Goal: Task Accomplishment & Management: Manage account settings

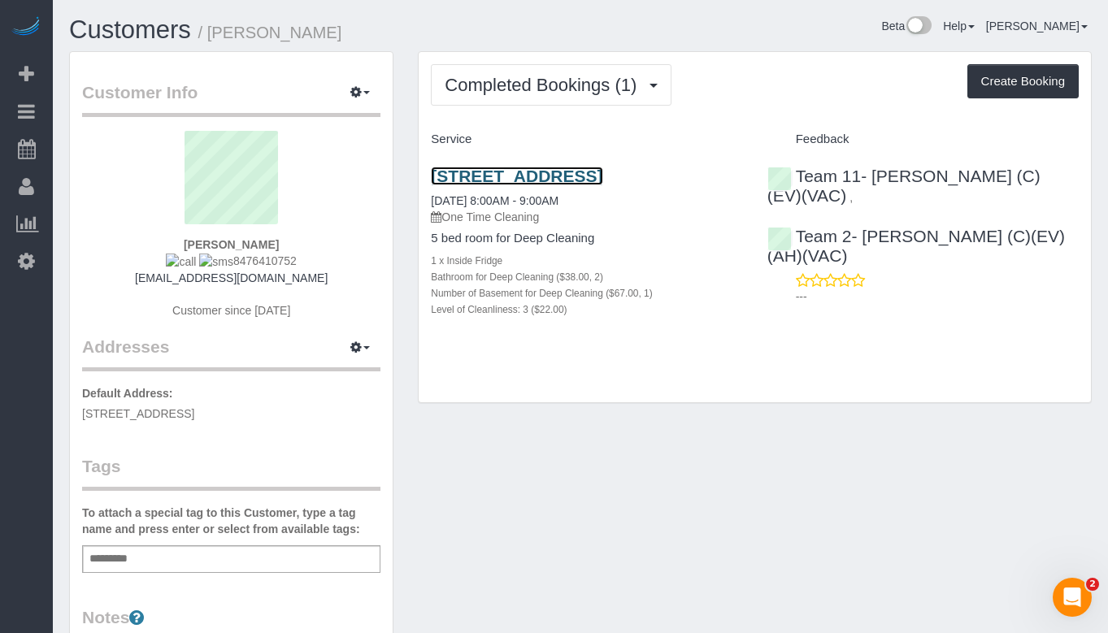
click at [509, 177] on link "[STREET_ADDRESS]" at bounding box center [516, 176] width 171 height 19
click at [602, 182] on link "[STREET_ADDRESS]" at bounding box center [516, 176] width 171 height 19
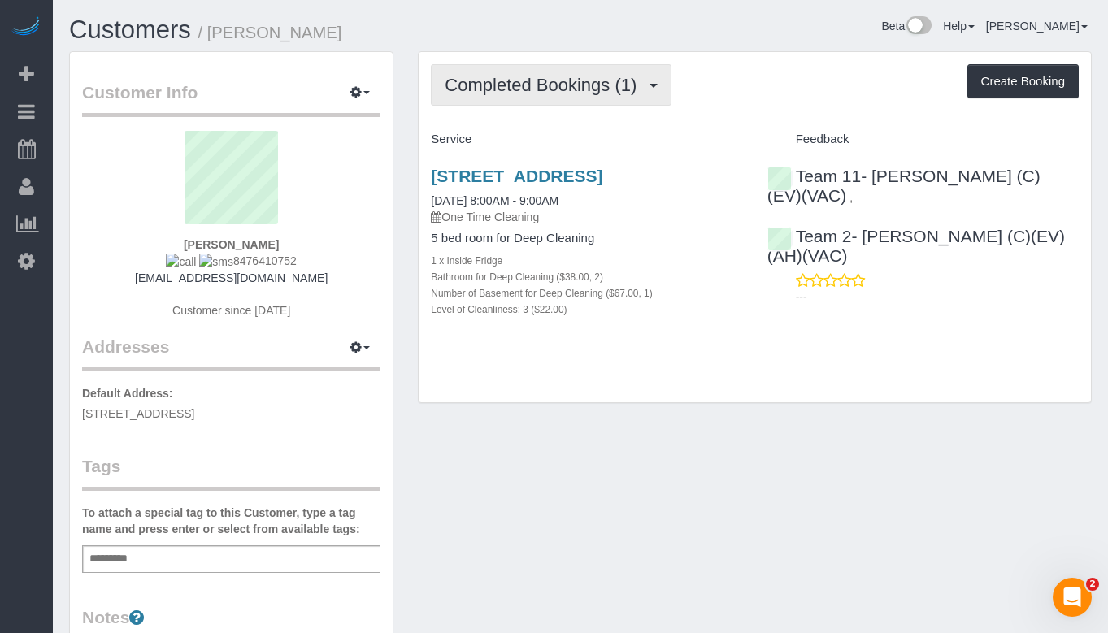
click at [558, 83] on span "Completed Bookings (1)" at bounding box center [544, 85] width 200 height 20
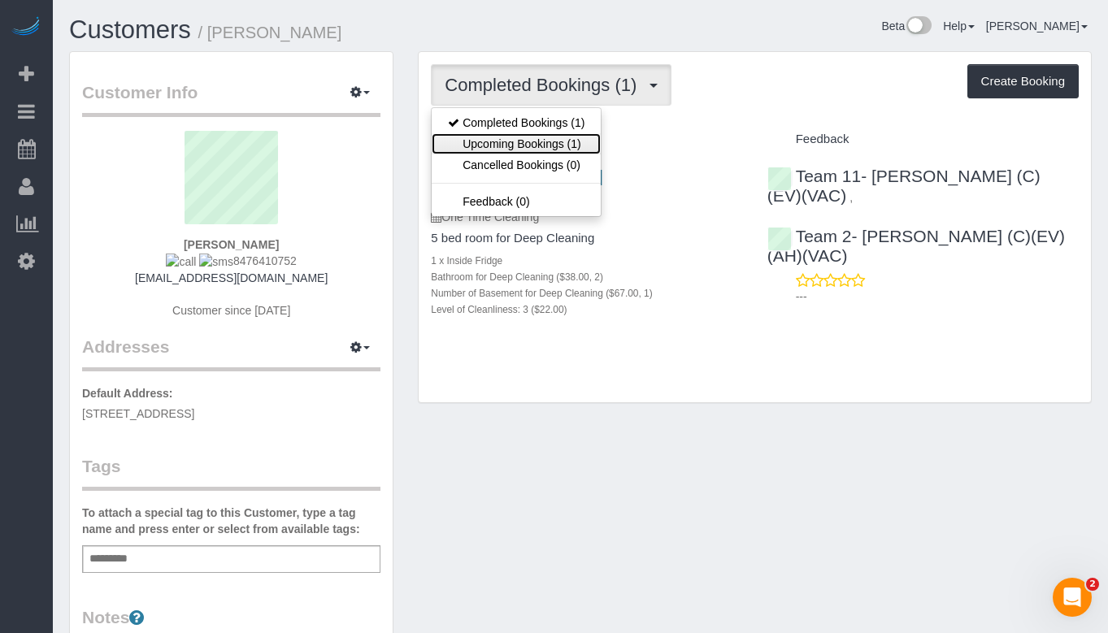
click at [520, 148] on link "Upcoming Bookings (1)" at bounding box center [515, 143] width 169 height 21
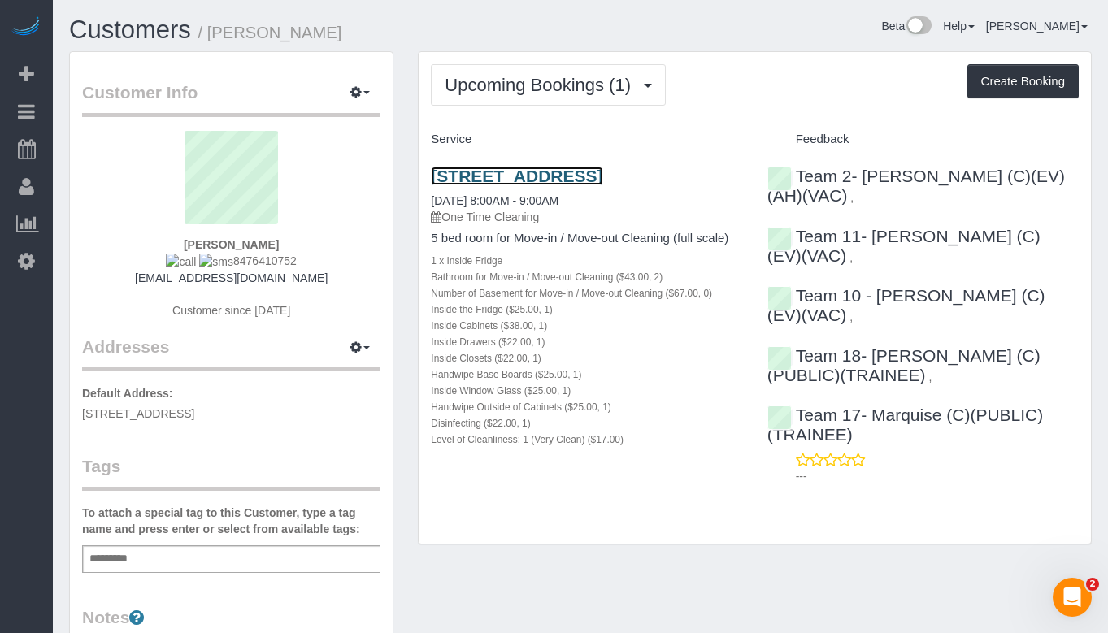
click at [540, 180] on link "[STREET_ADDRESS]" at bounding box center [516, 176] width 171 height 19
click at [167, 37] on link "Customers" at bounding box center [130, 29] width 122 height 28
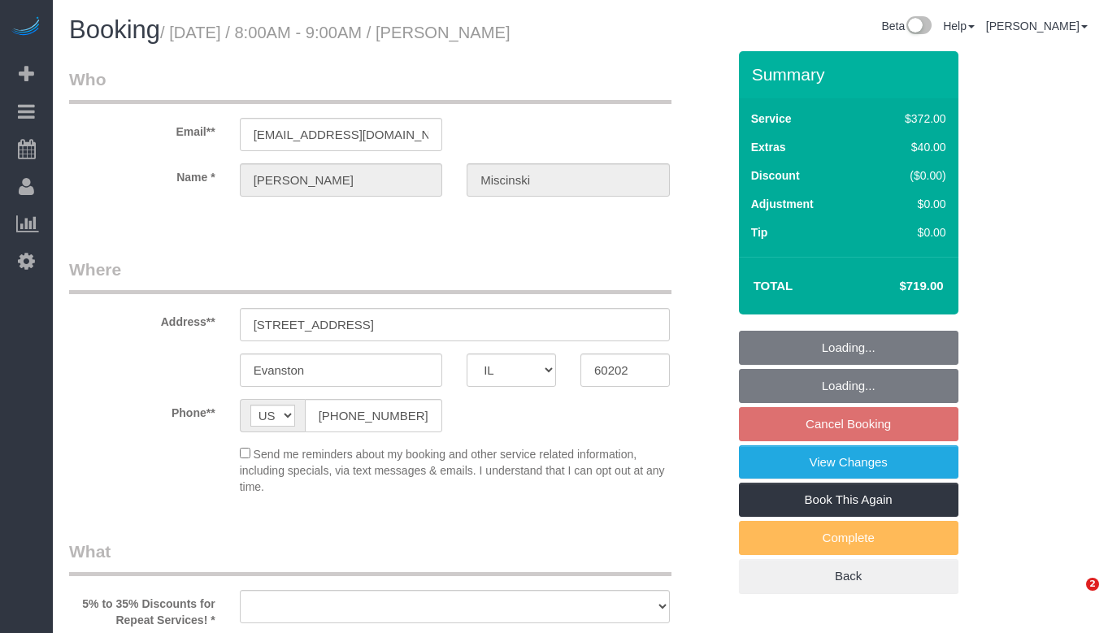
select select "IL"
select select "string:fspay-e710df6e-db2f-43fb-bf5a-66da6a6f19fb"
select select "object:916"
select select "514"
select select "2"
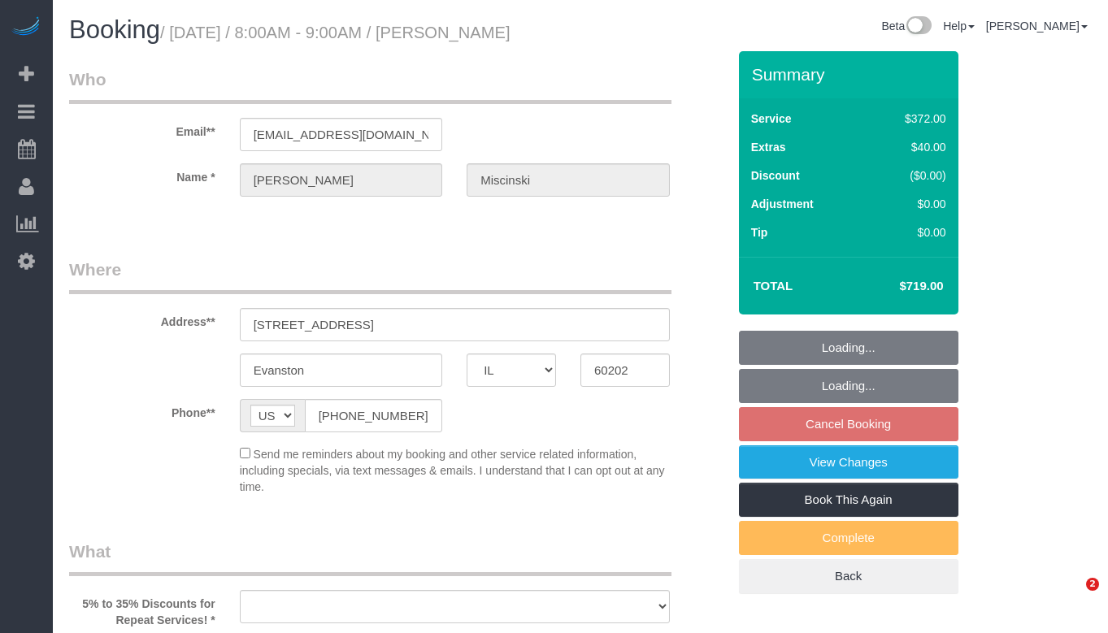
select select "number:1"
select select "number:58"
select select "number:139"
select select "number:106"
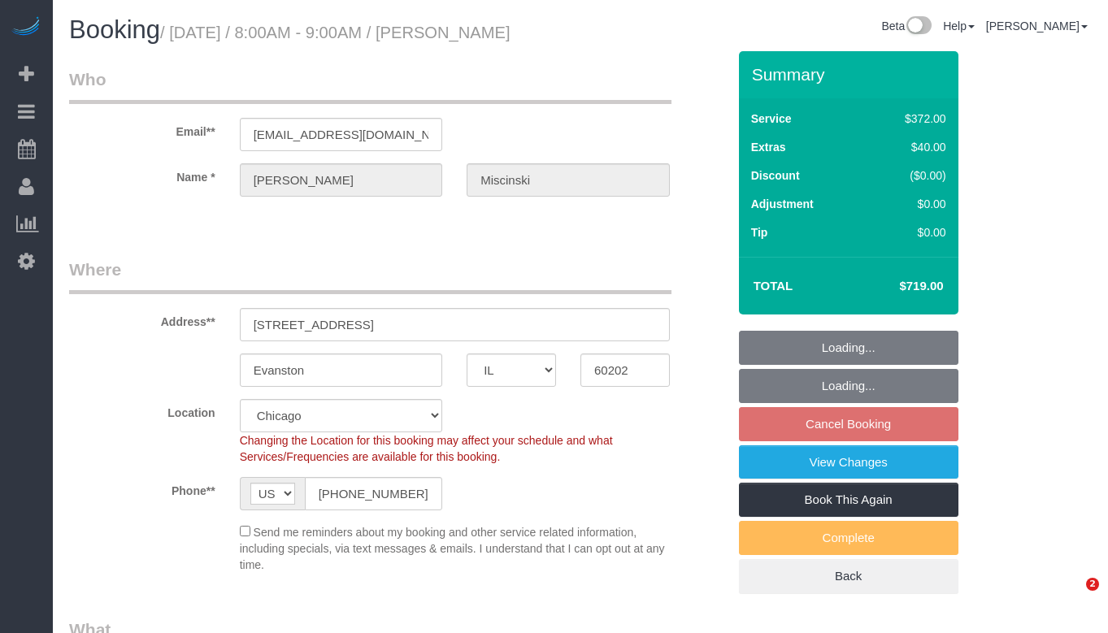
select select "object:1263"
select select "spot1"
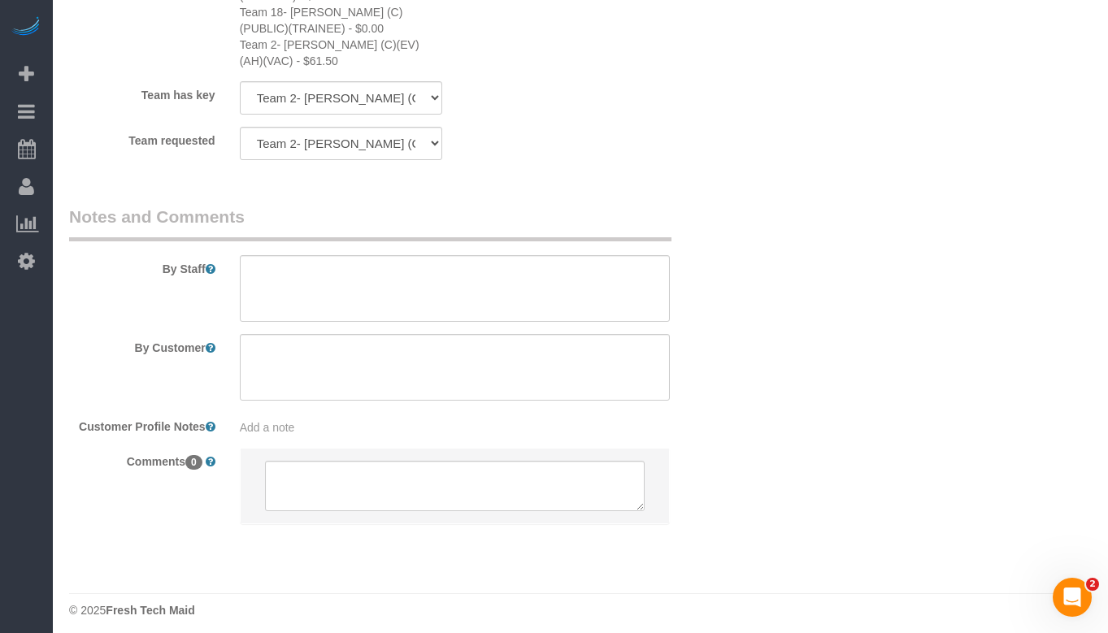
scroll to position [3268, 0]
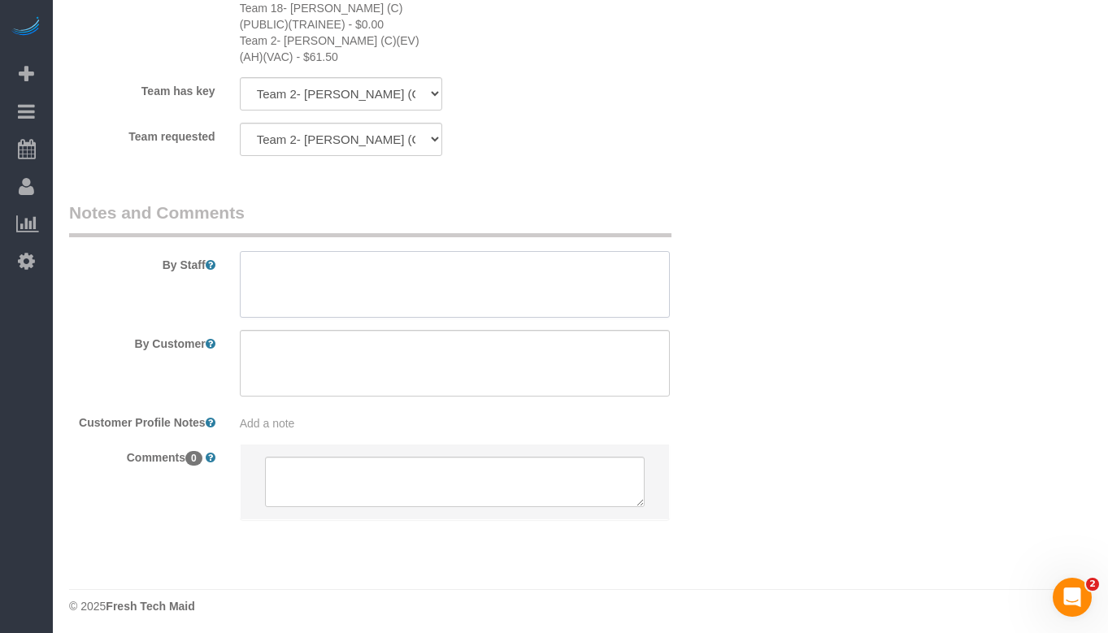
click at [338, 260] on textarea at bounding box center [455, 284] width 430 height 67
paste textarea "Initial Cleaning for a weekly cleaning. Partial Cleaning. 1). General Cleaning.…"
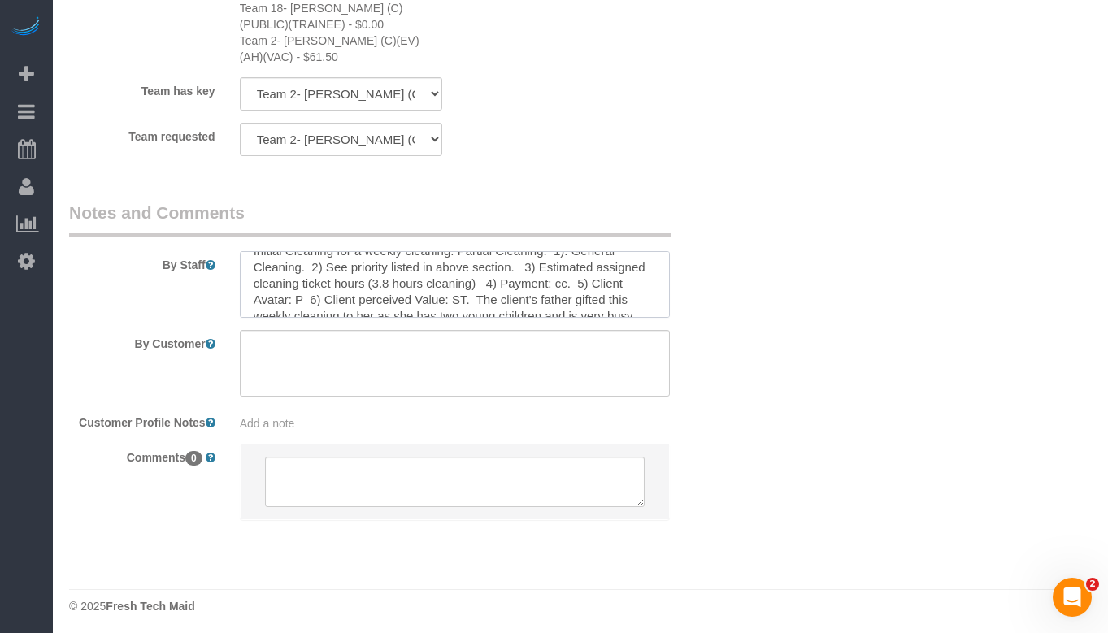
scroll to position [0, 0]
drag, startPoint x: 449, startPoint y: 267, endPoint x: 349, endPoint y: 259, distance: 99.4
click at [349, 259] on textarea at bounding box center [455, 284] width 430 height 67
drag, startPoint x: 544, startPoint y: 270, endPoint x: 251, endPoint y: 262, distance: 292.6
click at [251, 262] on textarea at bounding box center [455, 284] width 430 height 67
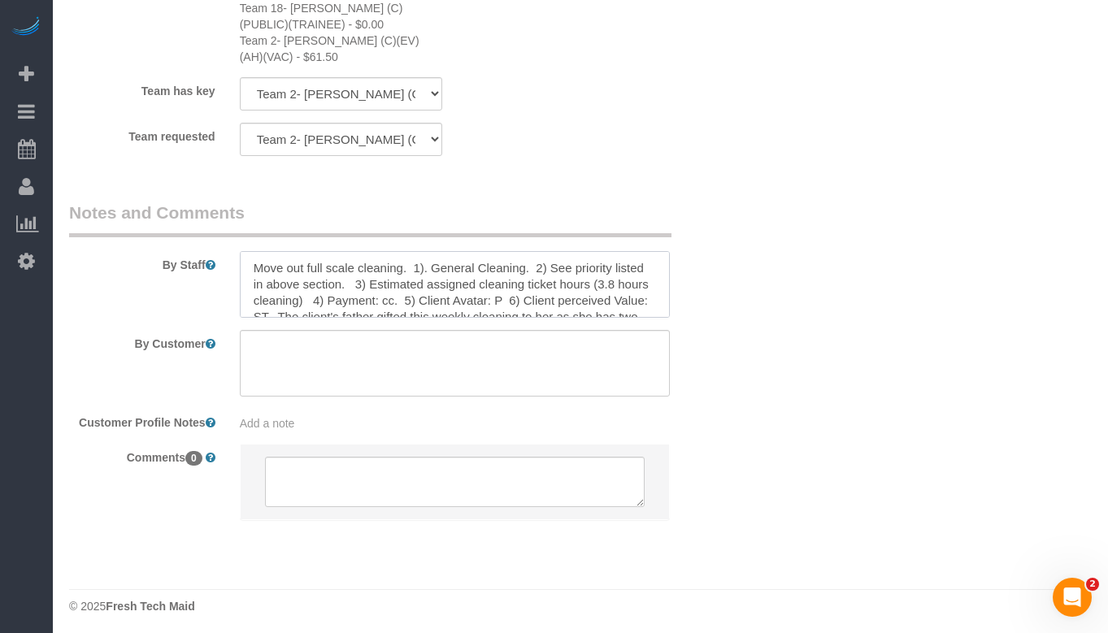
click at [465, 260] on textarea at bounding box center [455, 284] width 430 height 67
drag, startPoint x: 275, startPoint y: 296, endPoint x: 256, endPoint y: 289, distance: 20.6
click at [256, 289] on textarea at bounding box center [455, 284] width 430 height 67
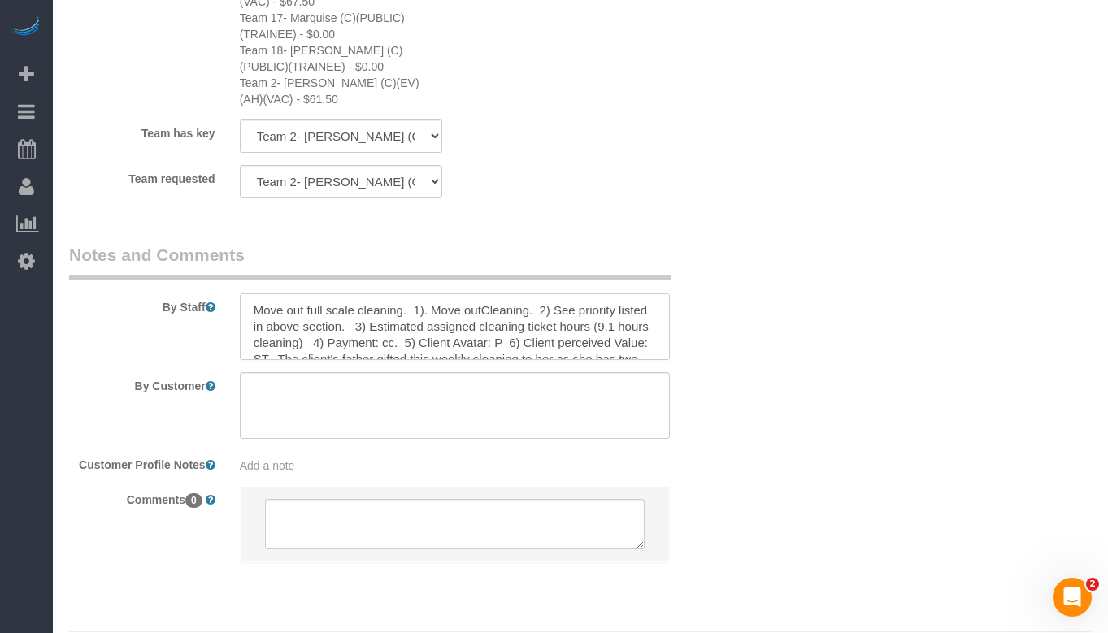
scroll to position [3268, 0]
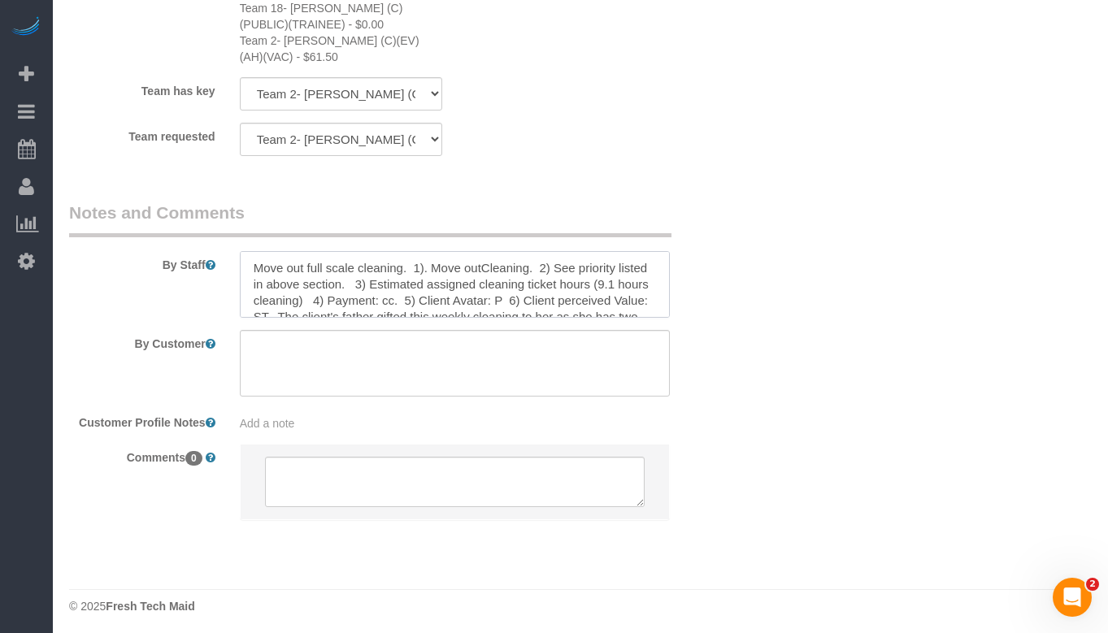
click at [560, 293] on textarea at bounding box center [455, 284] width 430 height 67
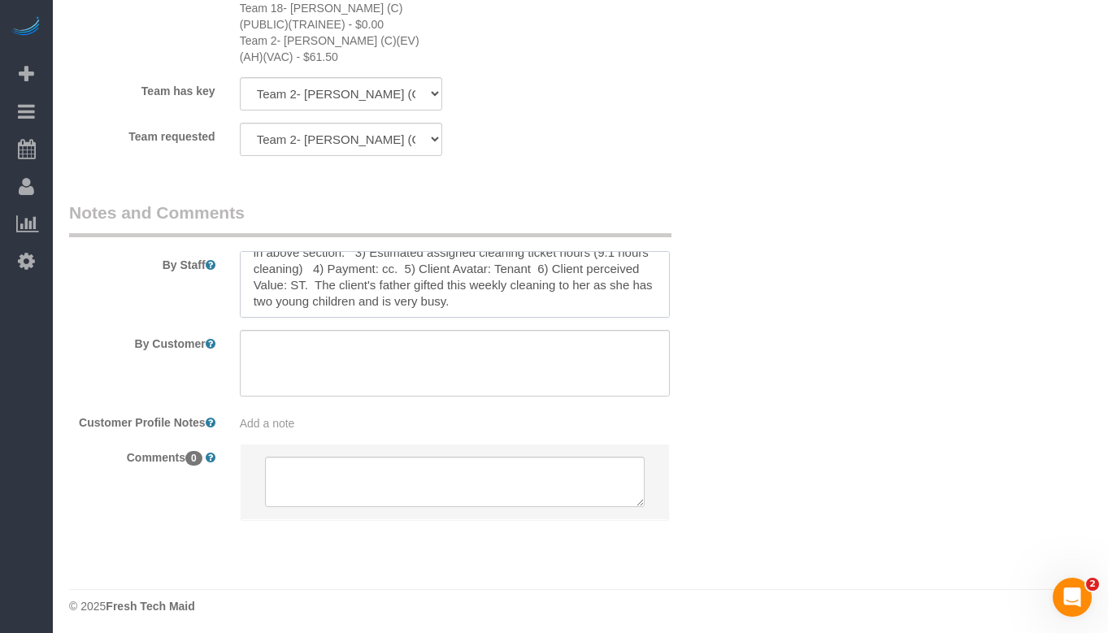
scroll to position [49, 0]
drag, startPoint x: 572, startPoint y: 290, endPoint x: 427, endPoint y: 270, distance: 146.1
click at [427, 270] on textarea at bounding box center [455, 284] width 430 height 67
paste textarea "Preparing home for closing, reduce stress."
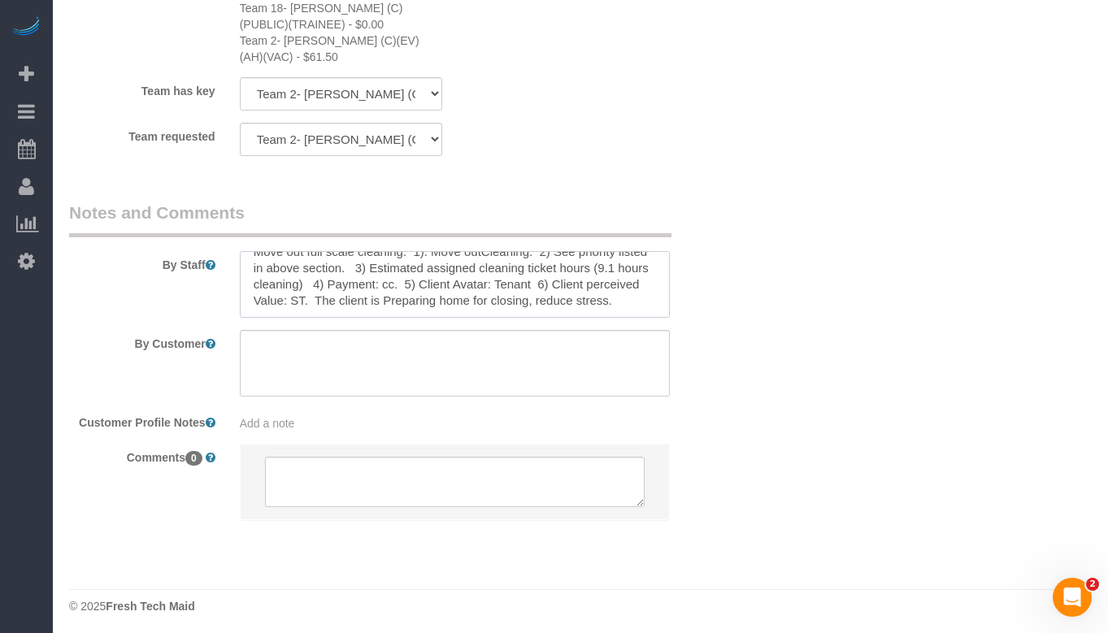
scroll to position [33, 0]
click at [442, 276] on textarea at bounding box center [455, 284] width 430 height 67
click at [492, 273] on textarea at bounding box center [455, 284] width 430 height 67
click at [435, 297] on textarea at bounding box center [455, 284] width 430 height 67
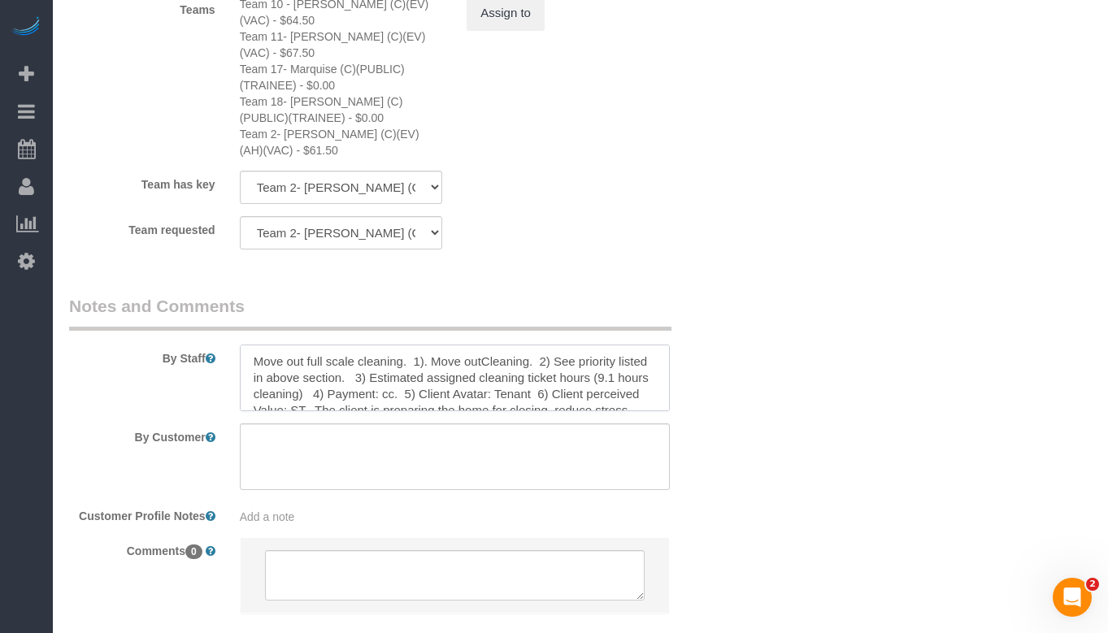
scroll to position [3201, 0]
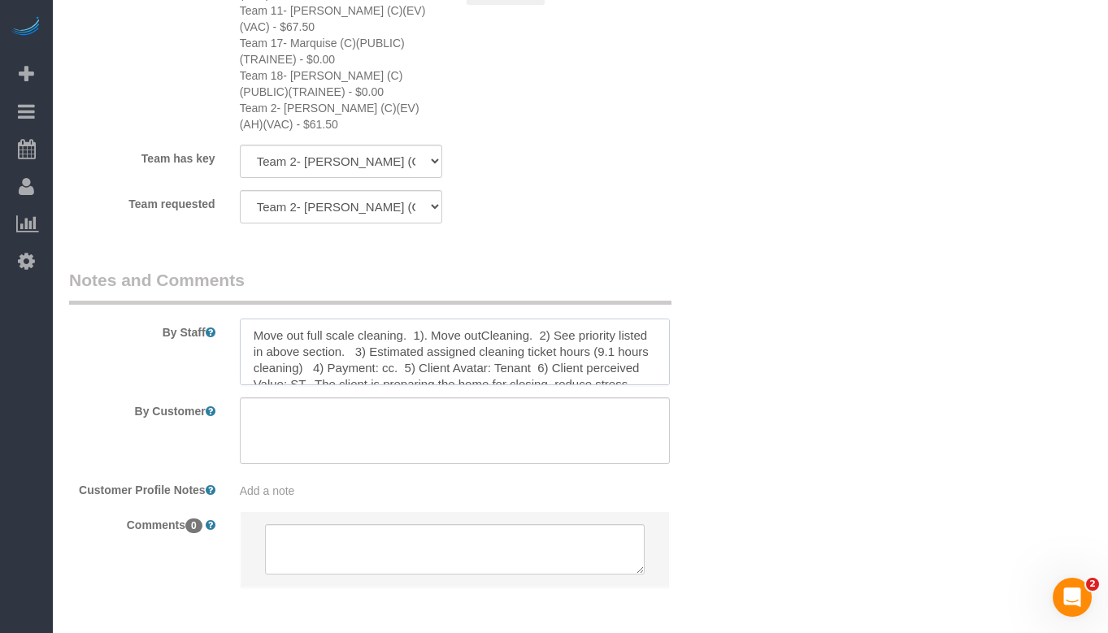
click at [480, 330] on textarea at bounding box center [455, 352] width 430 height 67
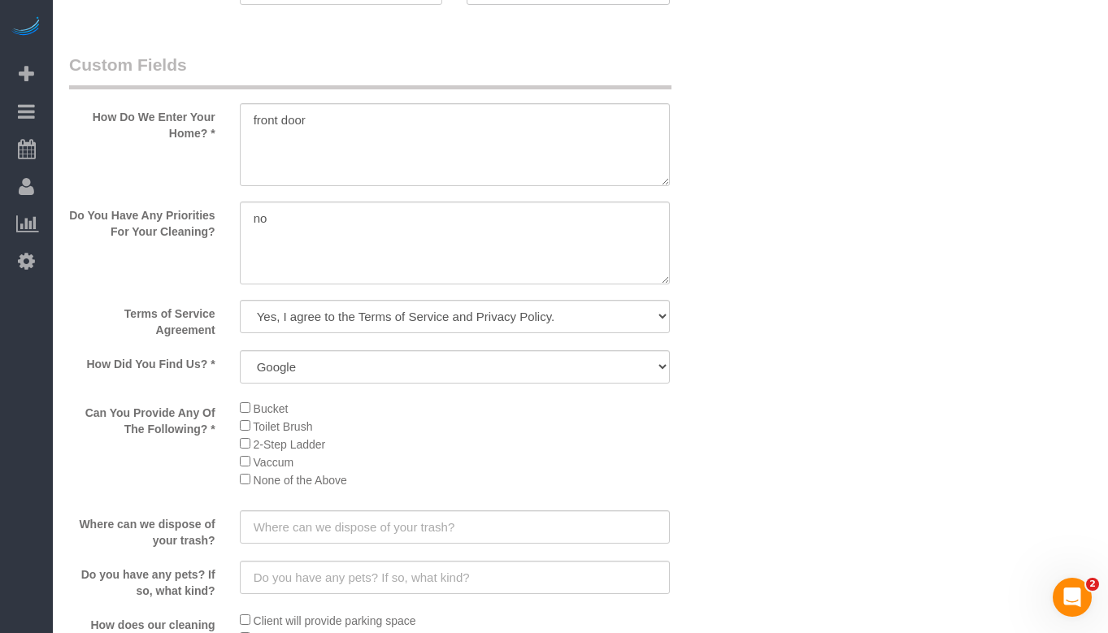
scroll to position [2063, 0]
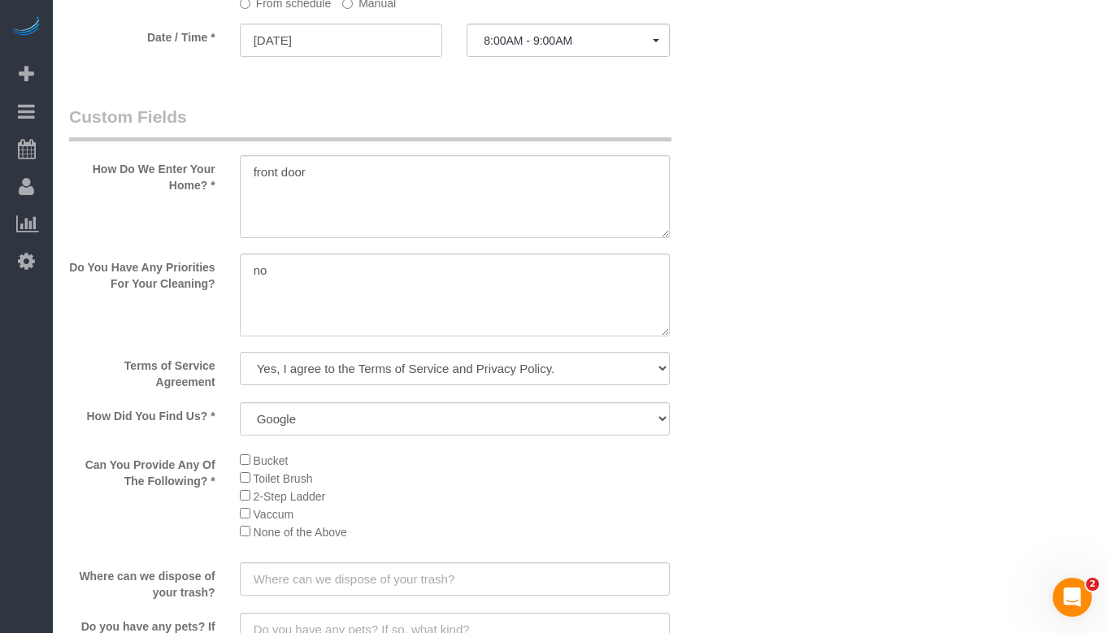
type textarea "Move out full scale cleaning. 1). Move out Cleaning. 2) See priority listed in …"
drag, startPoint x: 317, startPoint y: 317, endPoint x: 212, endPoint y: 299, distance: 106.3
click at [212, 299] on div "Do You Have Any Priorities For Your Cleaning?" at bounding box center [398, 297] width 682 height 86
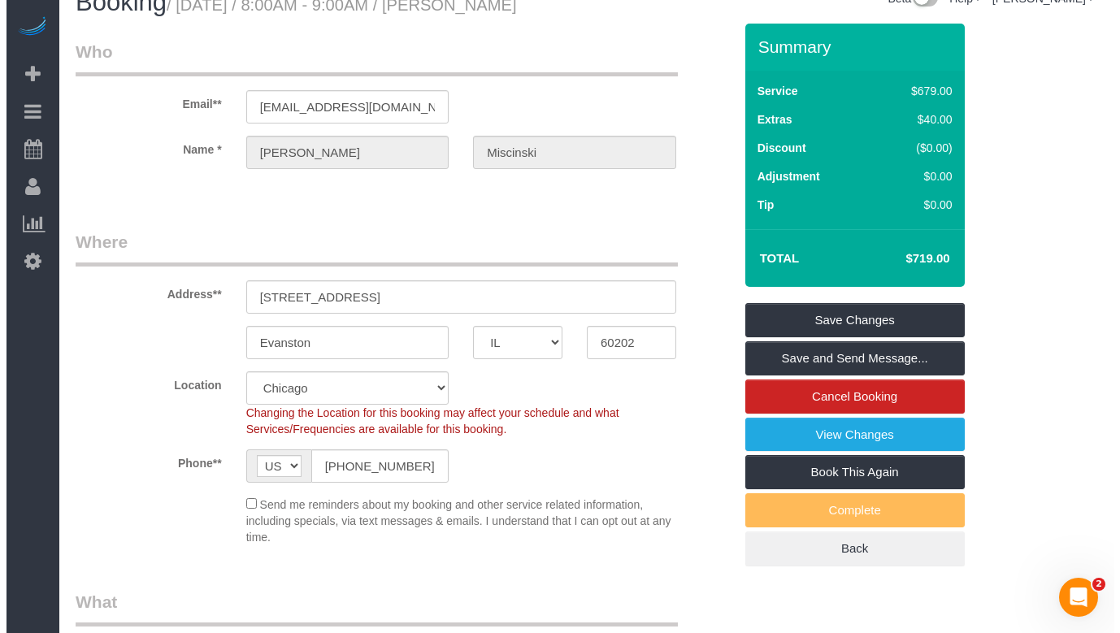
scroll to position [0, 0]
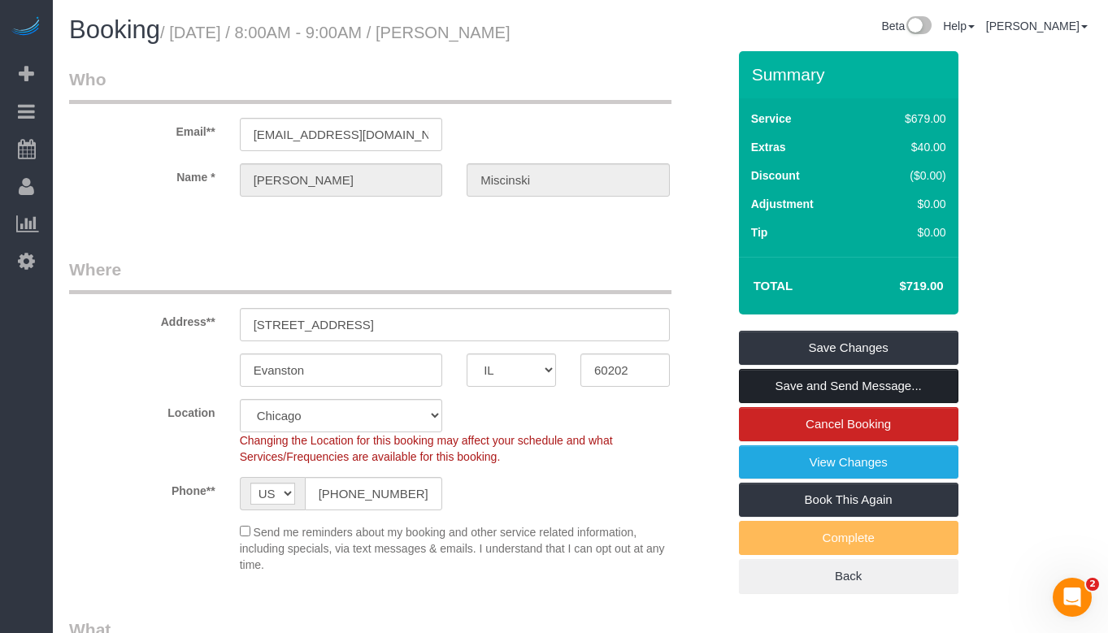
type textarea "Rooms, inside the fridge, basement carpet."
click at [867, 403] on link "Save and Send Message..." at bounding box center [848, 386] width 219 height 34
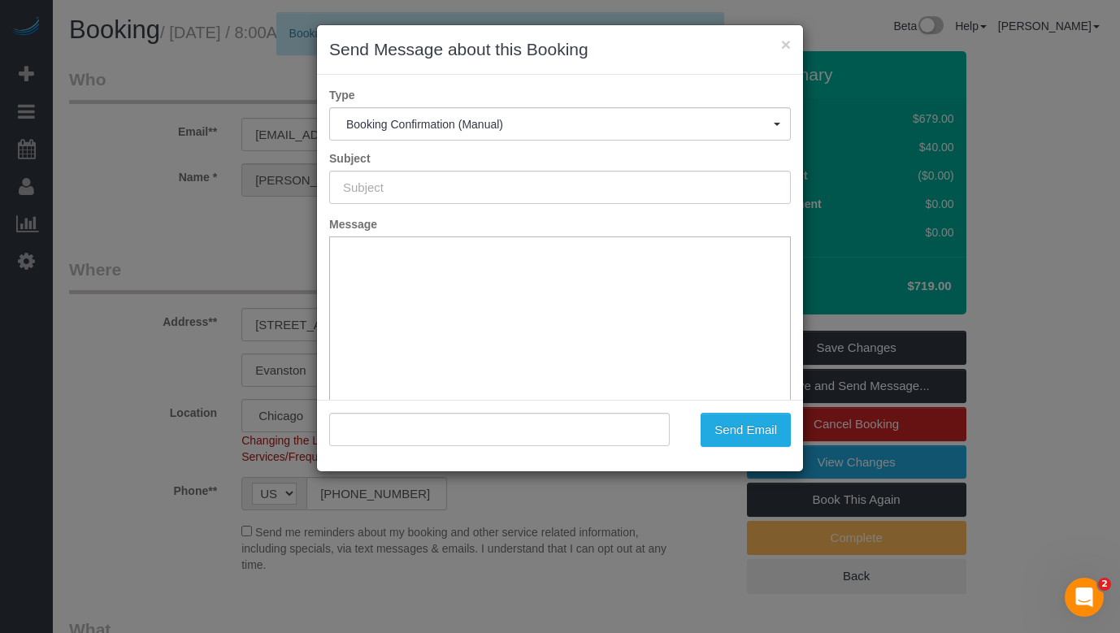
type input "Your Booking With Fresh Tech Maid, Confirmed!"
type input ""Paul Miscinski" <pmiscinski@pbmaltd.com>"
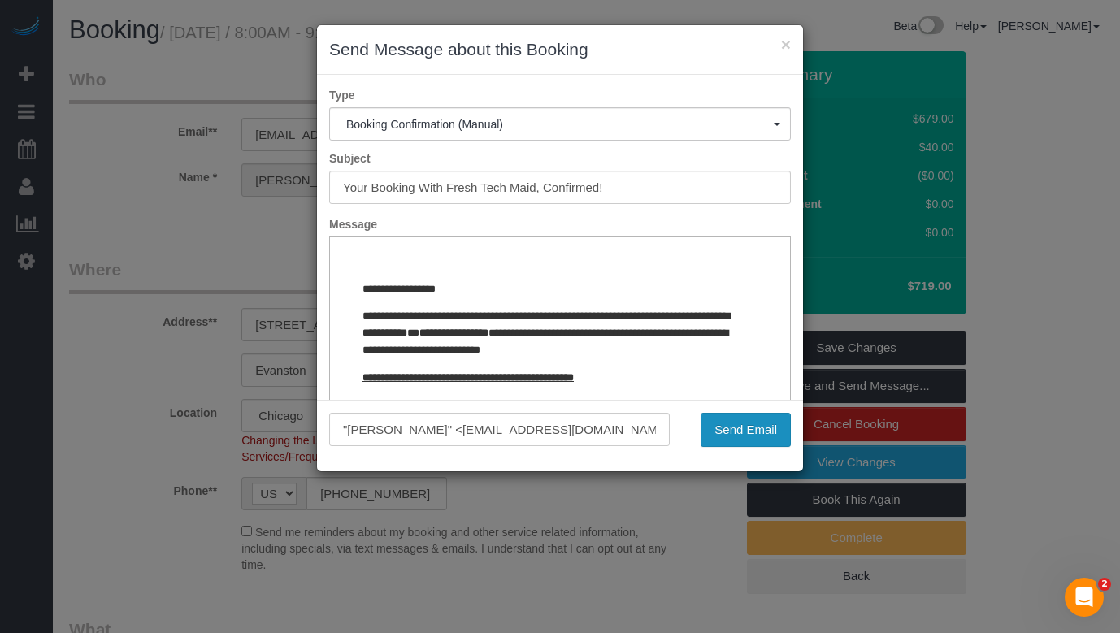
click at [731, 431] on button "Send Email" at bounding box center [745, 430] width 90 height 34
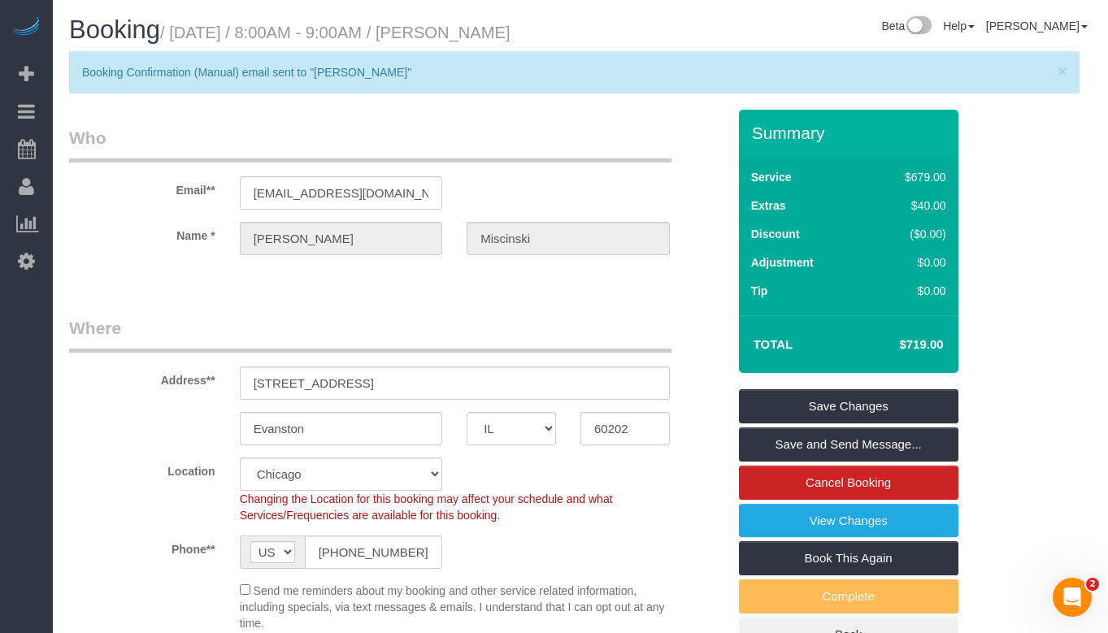
drag, startPoint x: 477, startPoint y: 25, endPoint x: 502, endPoint y: 56, distance: 39.9
click at [502, 44] on h1 "Booking / September 30, 2025 / 8:00AM - 9:00AM / Paul Miscinski" at bounding box center [318, 30] width 499 height 28
copy small "[PERSON_NAME]"
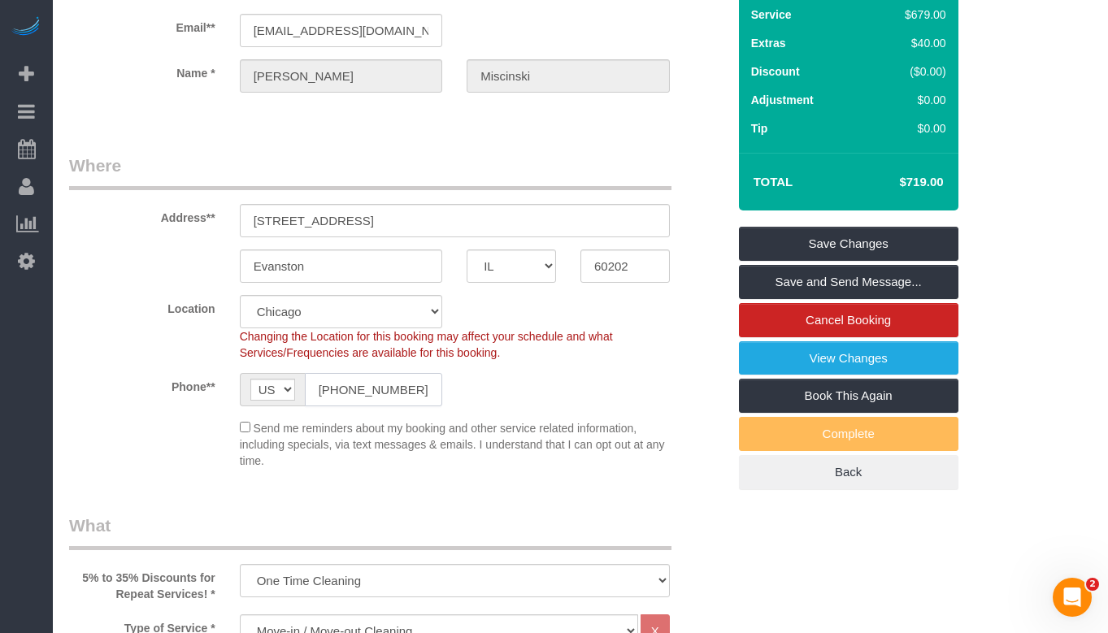
click at [375, 406] on input "(847) 641-0752" at bounding box center [374, 389] width 138 height 33
click at [523, 406] on div "Phone** AF AL DZ AD AO AI AQ AG AR AM AW AU AT AZ BS BH BD BB BY BE BZ BJ BM BT…" at bounding box center [398, 389] width 682 height 33
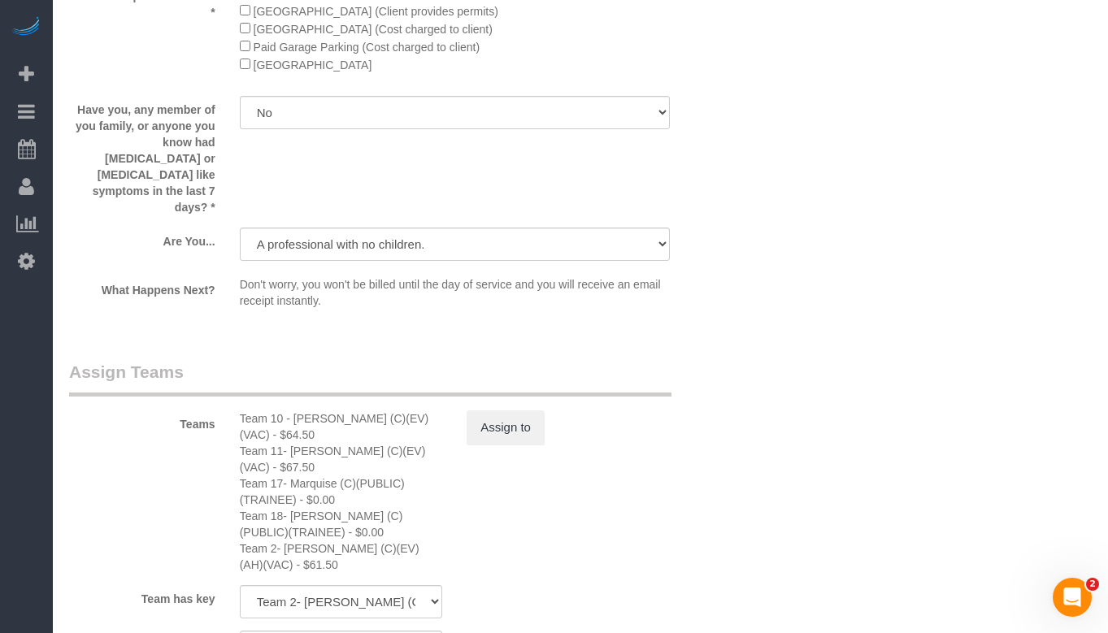
scroll to position [2844, 0]
